Goal: Complete application form

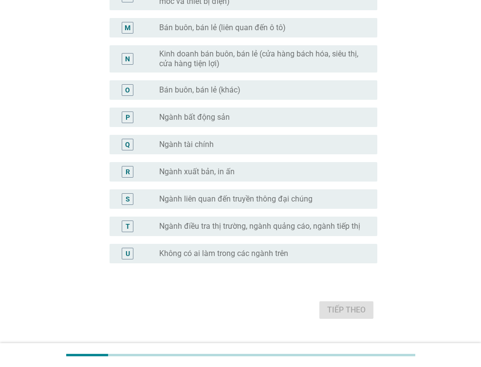
scroll to position [483, 0]
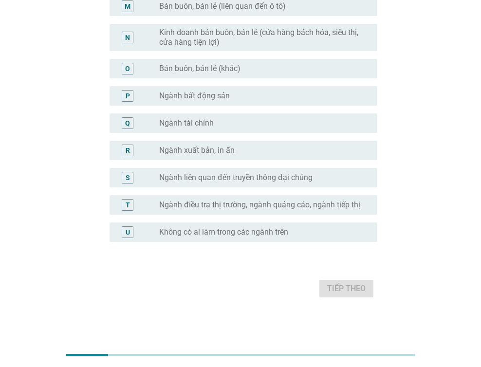
click at [254, 235] on label "Không có ai làm trong các ngành trên" at bounding box center [223, 232] width 129 height 10
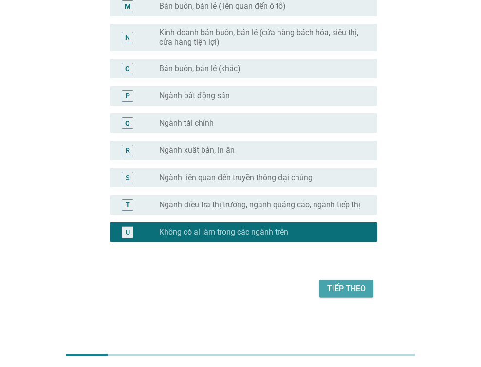
click at [348, 291] on div "Tiếp theo" at bounding box center [346, 289] width 38 height 12
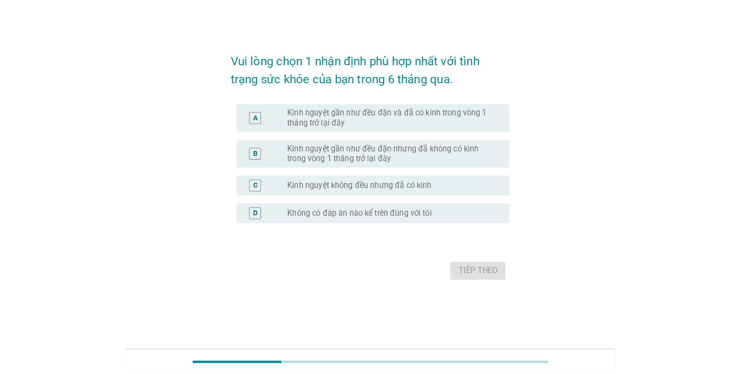
scroll to position [0, 0]
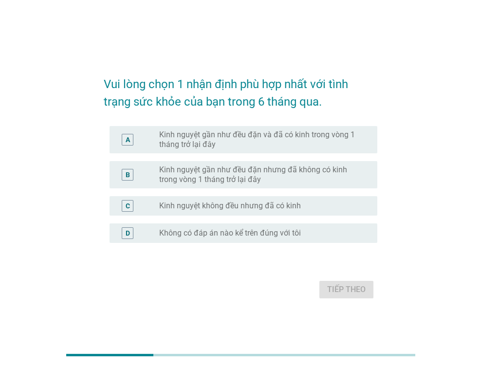
click at [200, 139] on label "Kinh nguyệt gần như đều đặn và đã có kinh trong vòng 1 tháng trở lại đây" at bounding box center [260, 139] width 202 height 19
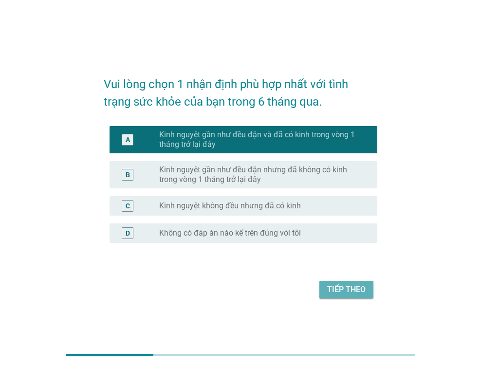
drag, startPoint x: 335, startPoint y: 292, endPoint x: 485, endPoint y: 196, distance: 178.6
click at [336, 292] on div "Tiếp theo" at bounding box center [346, 290] width 38 height 12
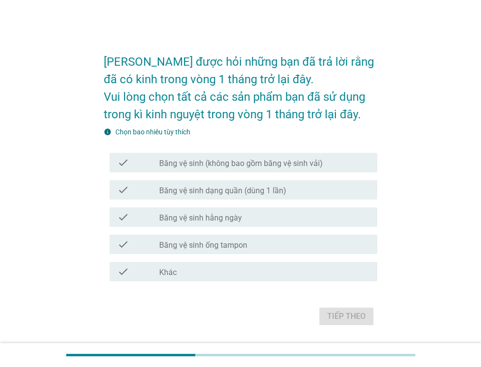
click at [267, 169] on div "check check_box_outline_blank Băng vệ sinh (không bao gồm băng vệ sinh vải)" at bounding box center [243, 162] width 268 height 19
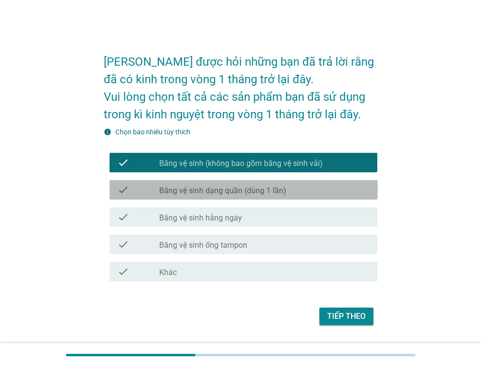
click at [271, 194] on label "Băng vệ sinh dạng quần (dùng 1 lần)" at bounding box center [222, 191] width 127 height 10
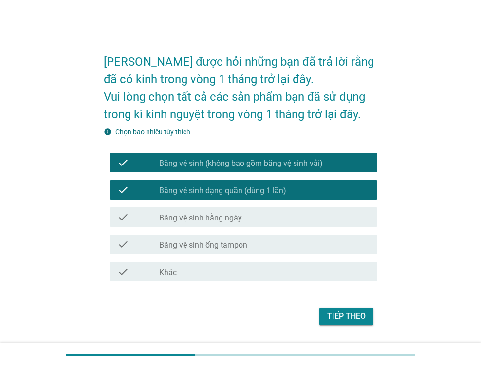
click at [277, 218] on div "check_box_outline_blank Băng vệ sinh hằng ngày" at bounding box center [264, 217] width 210 height 12
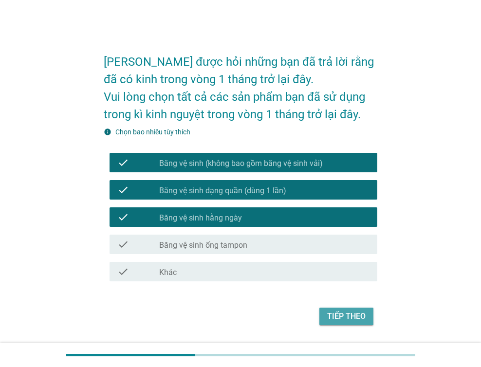
click at [352, 315] on div "Tiếp theo" at bounding box center [346, 316] width 38 height 12
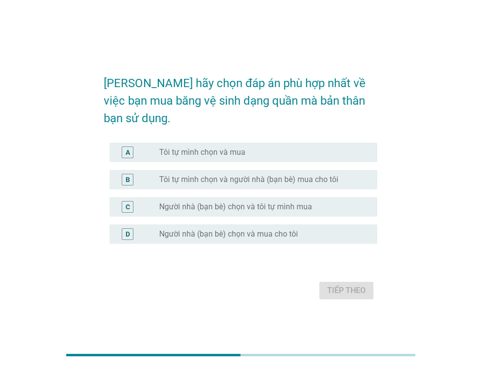
click at [208, 152] on div "A radio_button_unchecked Tôi tự mình chọn và mua" at bounding box center [243, 152] width 268 height 19
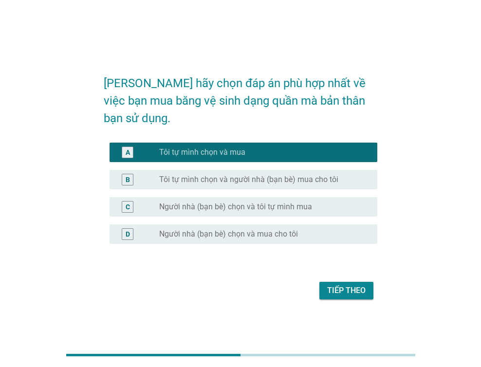
click at [332, 287] on div "Tiếp theo" at bounding box center [346, 291] width 38 height 12
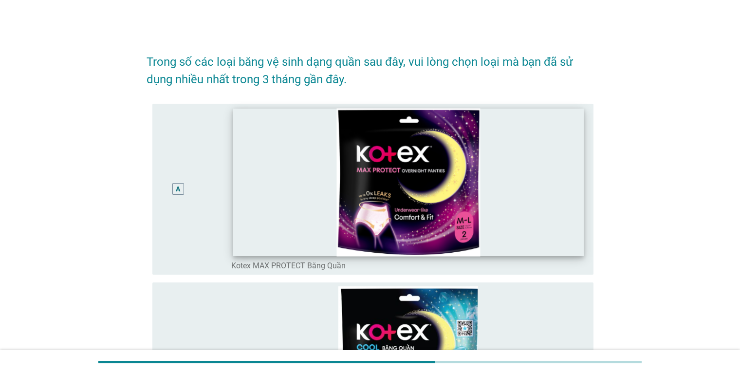
click at [448, 161] on img at bounding box center [408, 182] width 350 height 148
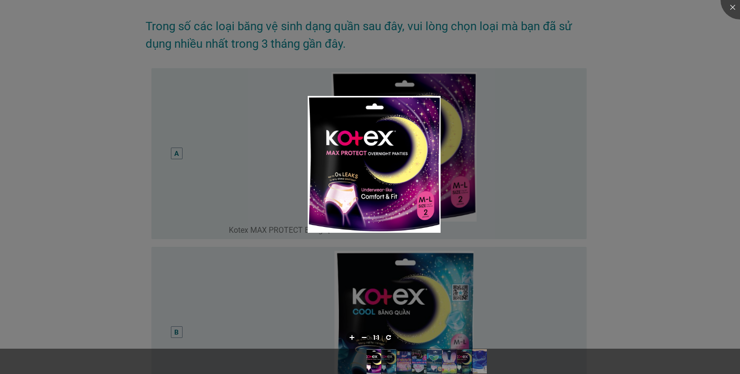
scroll to position [243, 0]
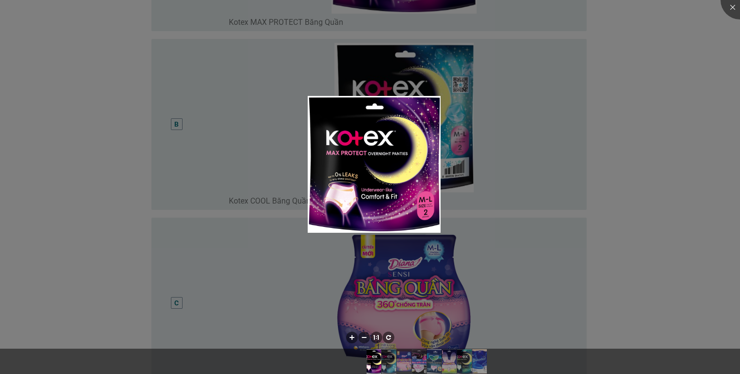
click at [480, 119] on div at bounding box center [370, 187] width 740 height 374
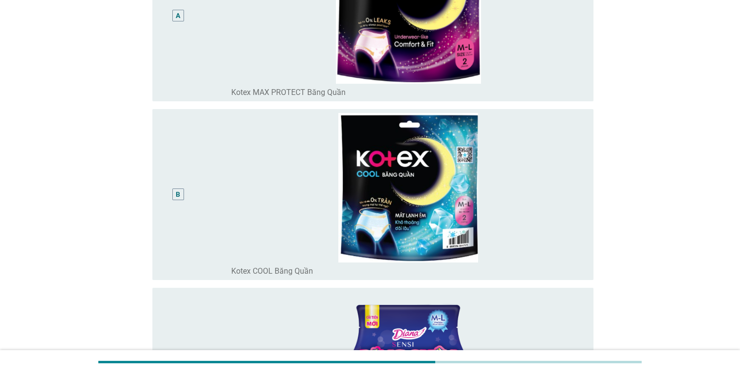
scroll to position [146, 0]
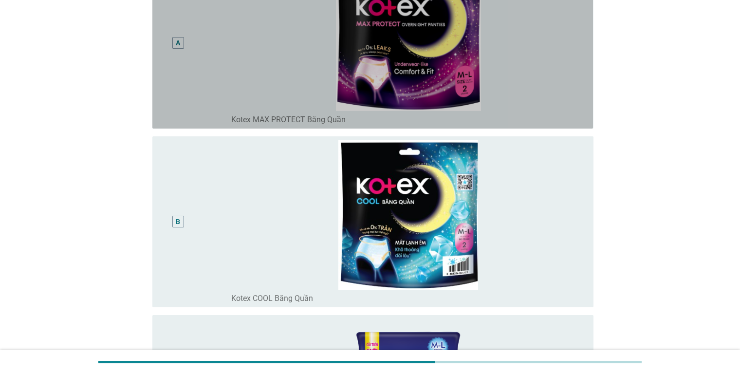
click at [177, 41] on div "A" at bounding box center [178, 43] width 4 height 10
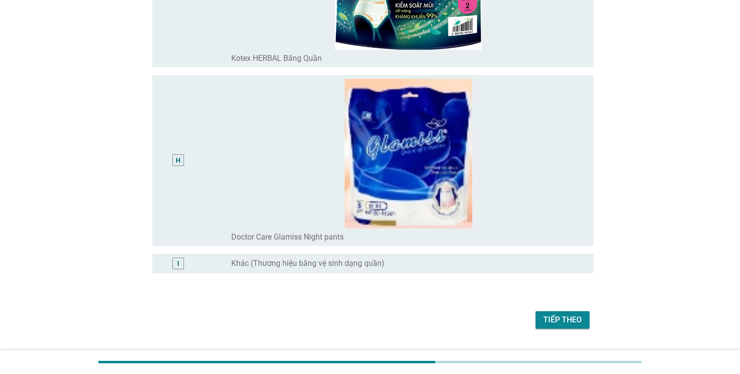
scroll to position [1304, 0]
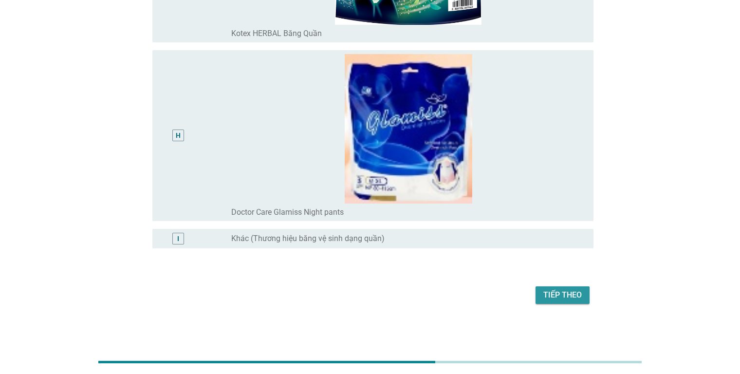
click at [480, 295] on div "Tiếp theo" at bounding box center [562, 295] width 38 height 12
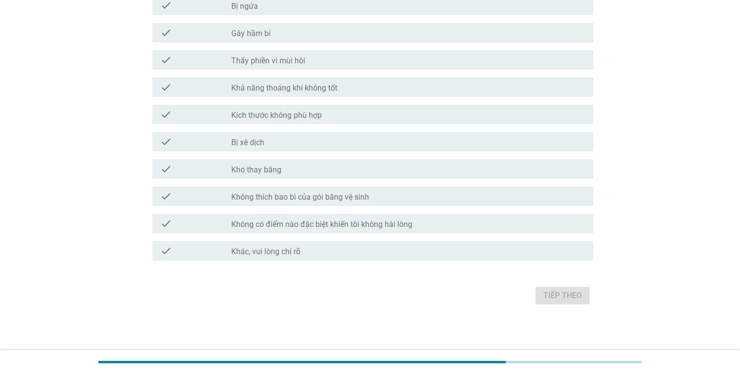
scroll to position [0, 0]
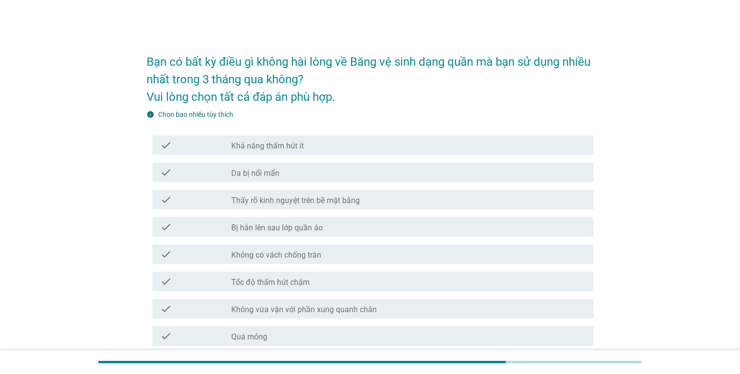
click at [274, 146] on label "Khả năng thấm hút ít" at bounding box center [267, 146] width 72 height 10
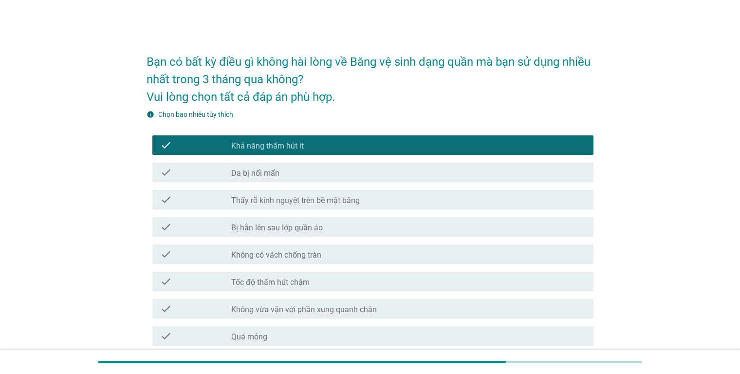
click at [280, 148] on label "Khả năng thấm hút ít" at bounding box center [267, 146] width 72 height 10
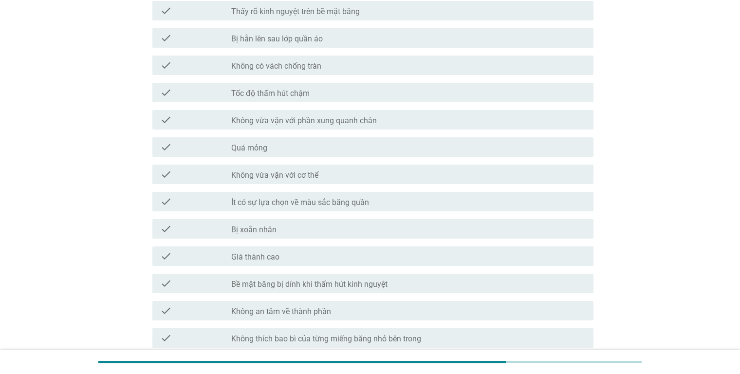
scroll to position [195, 0]
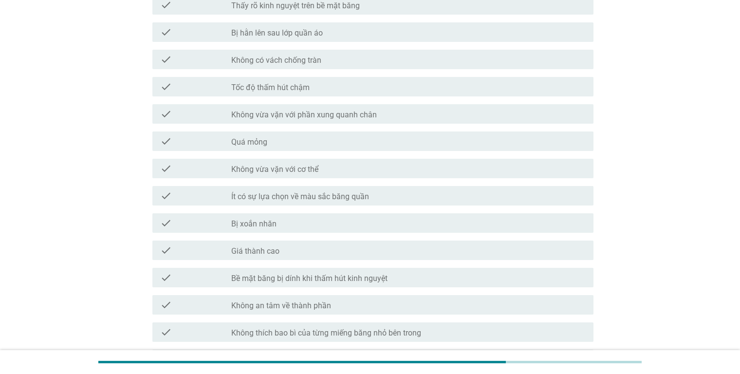
click at [310, 225] on div "check_box_outline_blank Bị xoắn nhăn" at bounding box center [408, 223] width 354 height 12
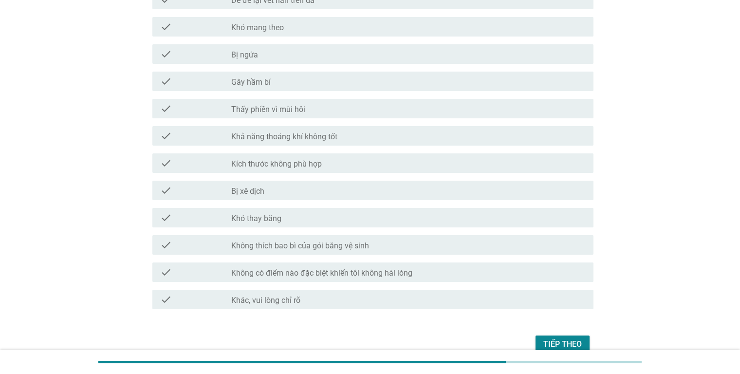
scroll to position [712, 0]
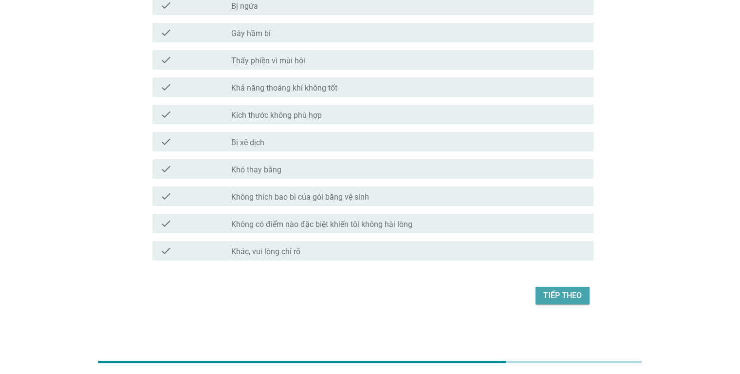
click at [480, 290] on button "Tiếp theo" at bounding box center [562, 296] width 54 height 18
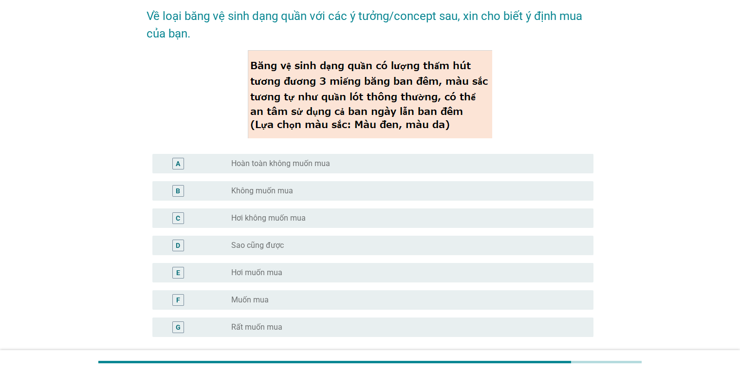
scroll to position [97, 0]
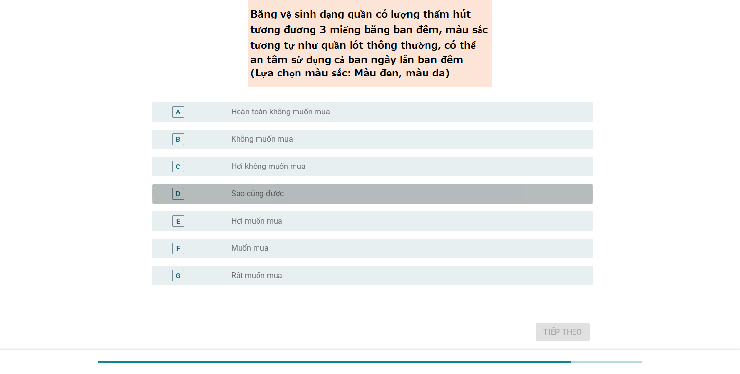
click at [266, 200] on div "D radio_button_unchecked Sao cũng được" at bounding box center [372, 193] width 440 height 19
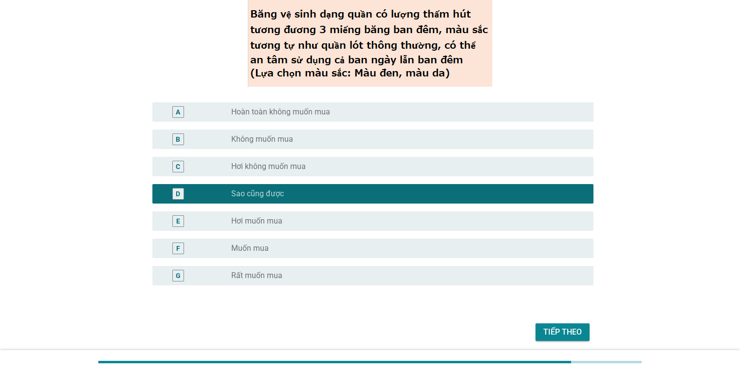
click at [480, 337] on div "Tiếp theo" at bounding box center [562, 332] width 38 height 12
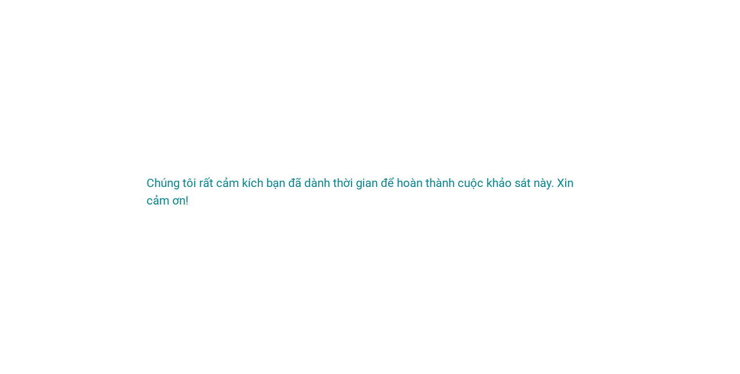
scroll to position [0, 0]
